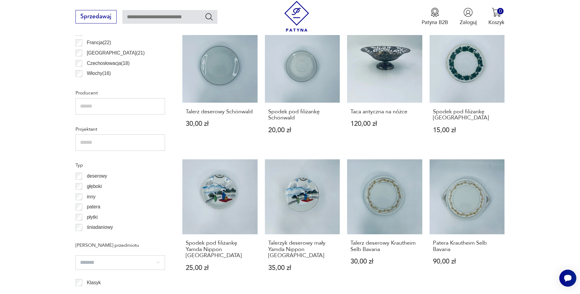
scroll to position [449, 0]
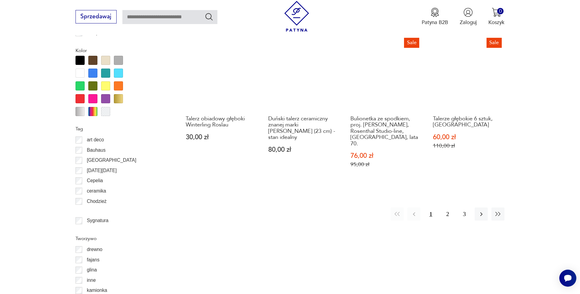
scroll to position [637, 0]
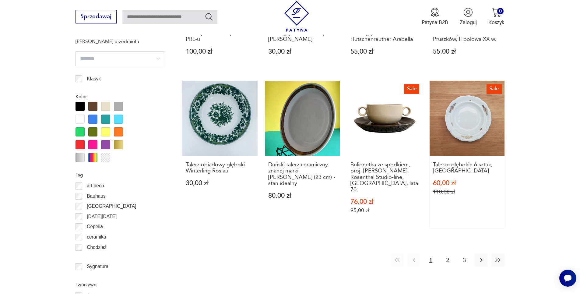
click at [459, 119] on link "Sale Talerze głębokie 6 sztuk, Włabrzych 60,00 zł 110,00 zł" at bounding box center [467, 154] width 75 height 147
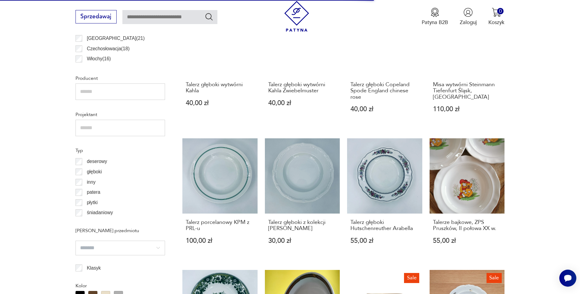
scroll to position [448, 0]
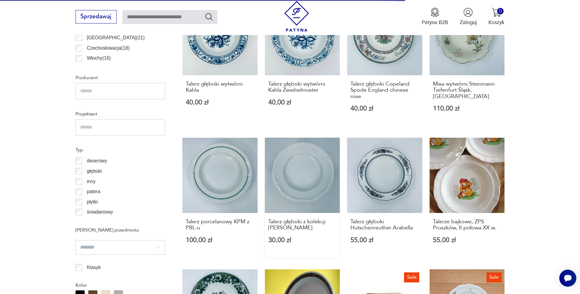
click at [314, 155] on link "Talerz głęboki z kolekcji Maria Teresa 30,00 zł" at bounding box center [302, 198] width 75 height 120
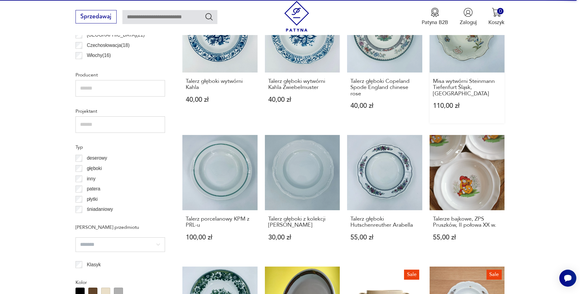
scroll to position [467, 0]
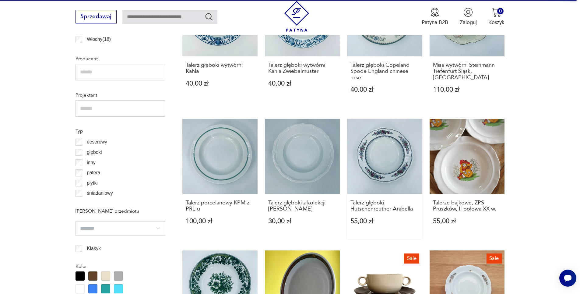
click at [382, 162] on link "Talerz głęboki Hutschenreuther Arabella 55,00 zł" at bounding box center [384, 179] width 75 height 120
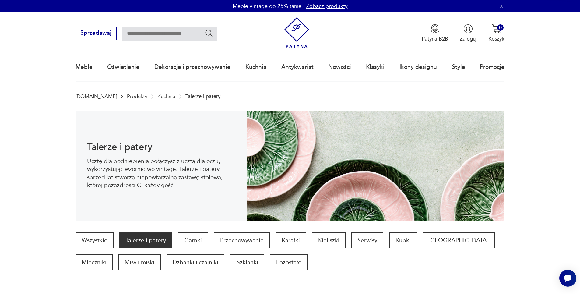
scroll to position [6, 0]
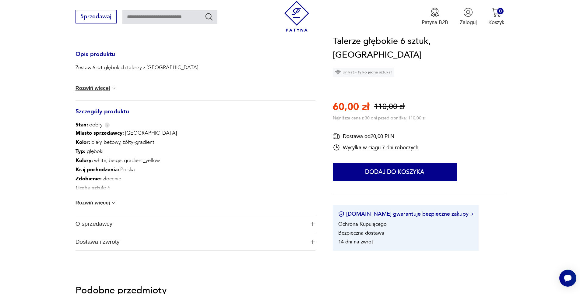
scroll to position [257, 0]
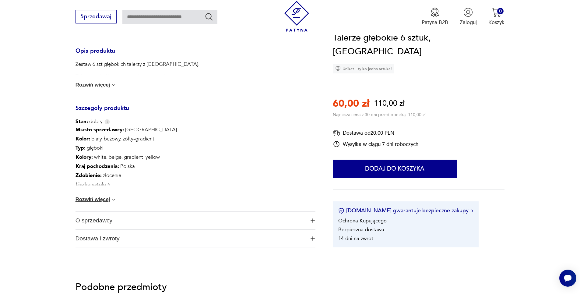
click at [93, 198] on button "Rozwiń więcej" at bounding box center [96, 199] width 41 height 6
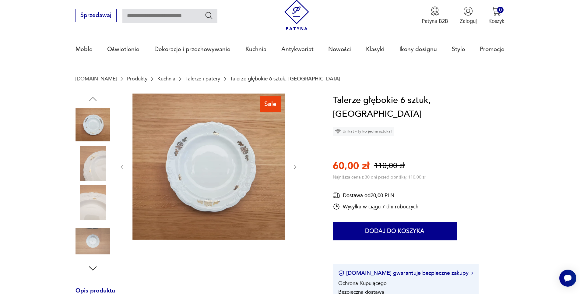
scroll to position [0, 0]
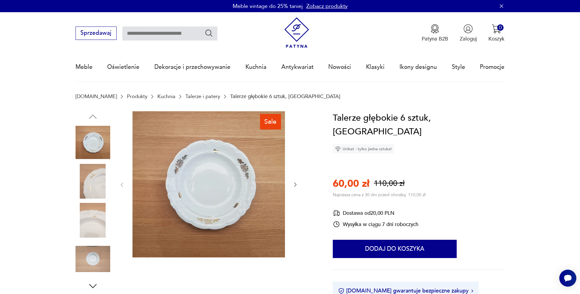
click at [216, 182] on img at bounding box center [208, 184] width 153 height 146
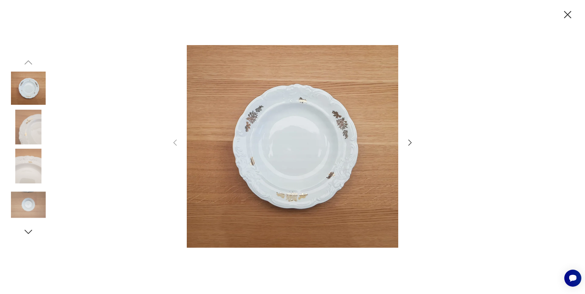
click at [24, 125] on img at bounding box center [28, 127] width 35 height 35
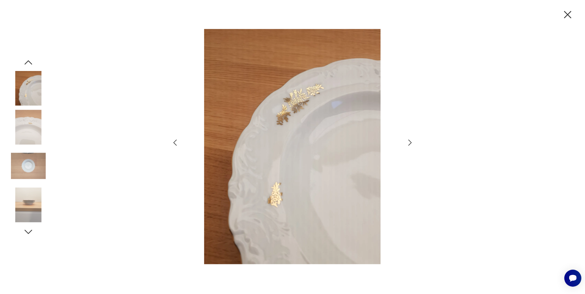
click at [24, 139] on img at bounding box center [28, 127] width 35 height 35
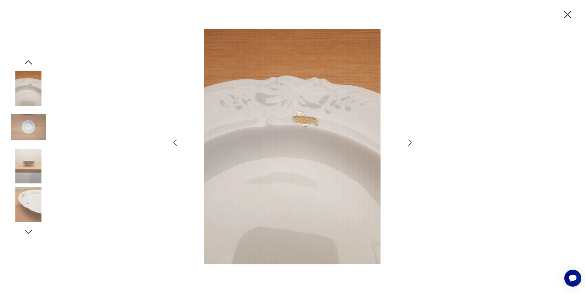
click at [25, 148] on div at bounding box center [28, 147] width 35 height 152
click at [26, 164] on img at bounding box center [28, 166] width 35 height 35
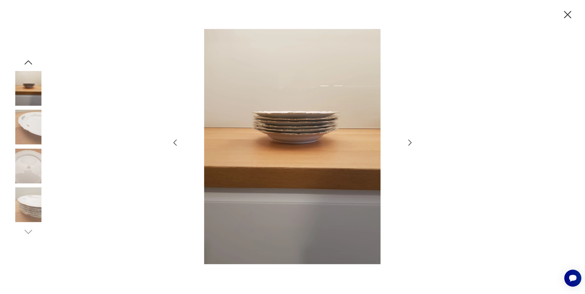
click at [26, 192] on img at bounding box center [28, 204] width 35 height 35
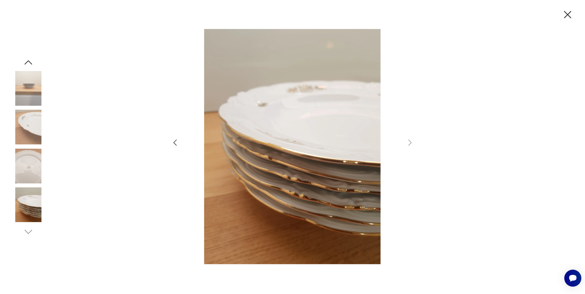
click at [563, 13] on icon "button" at bounding box center [567, 14] width 13 height 13
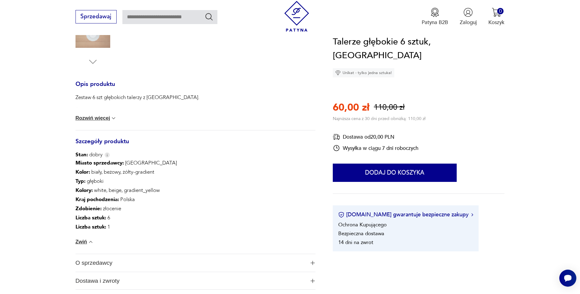
scroll to position [203, 0]
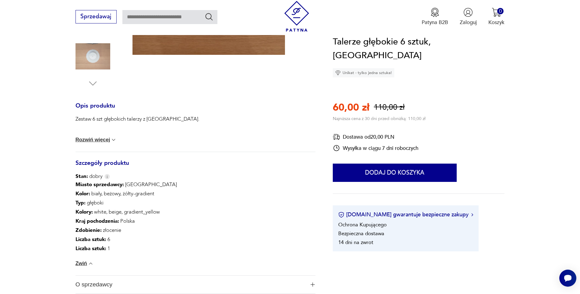
click at [105, 139] on button "Rozwiń więcej" at bounding box center [96, 140] width 41 height 6
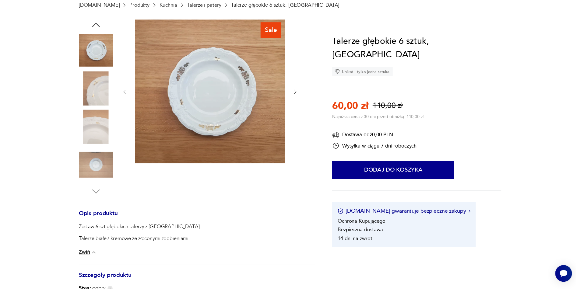
scroll to position [0, 0]
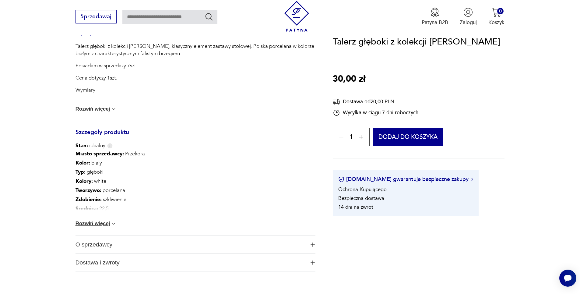
scroll to position [301, 0]
click at [100, 217] on div "Miasto sprzedawcy : Przekora Kolor: biały Typ : głęboki Kolory : white Tworzywo…" at bounding box center [196, 191] width 240 height 86
click at [100, 219] on button "Rozwiń więcej" at bounding box center [96, 222] width 41 height 6
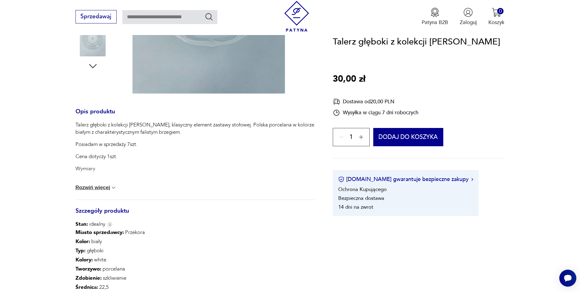
scroll to position [0, 0]
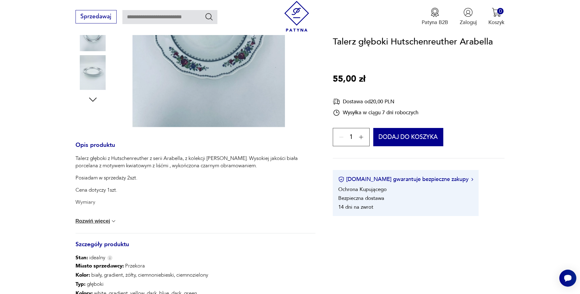
click at [97, 220] on button "Rozwiń więcej" at bounding box center [96, 221] width 41 height 6
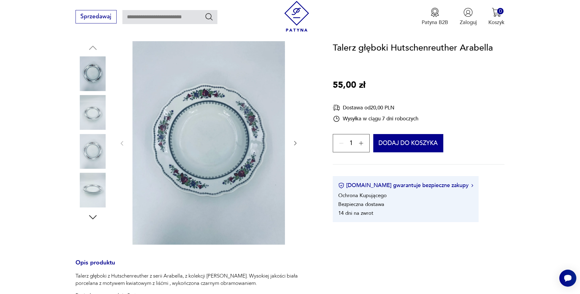
scroll to position [66, 0]
